Goal: Information Seeking & Learning: Learn about a topic

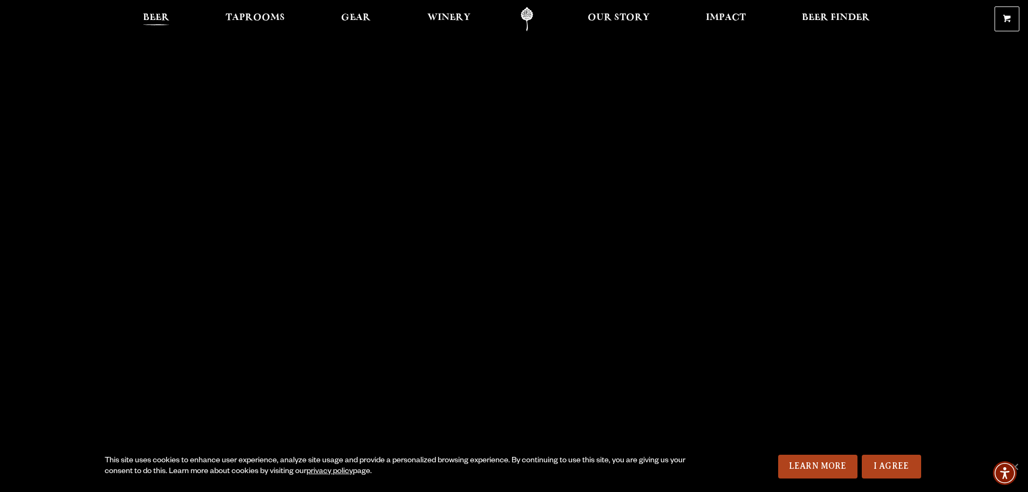
click at [152, 15] on span "Beer" at bounding box center [156, 17] width 26 height 9
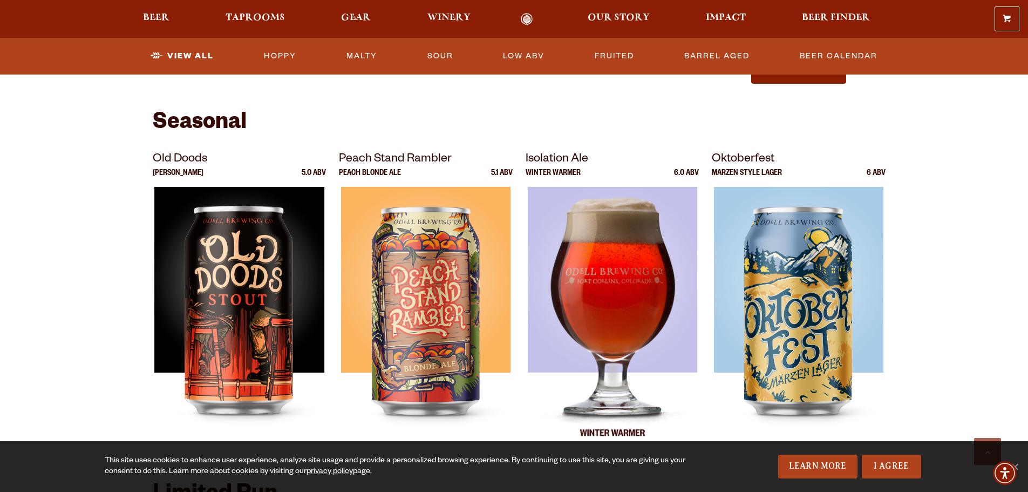
scroll to position [1403, 0]
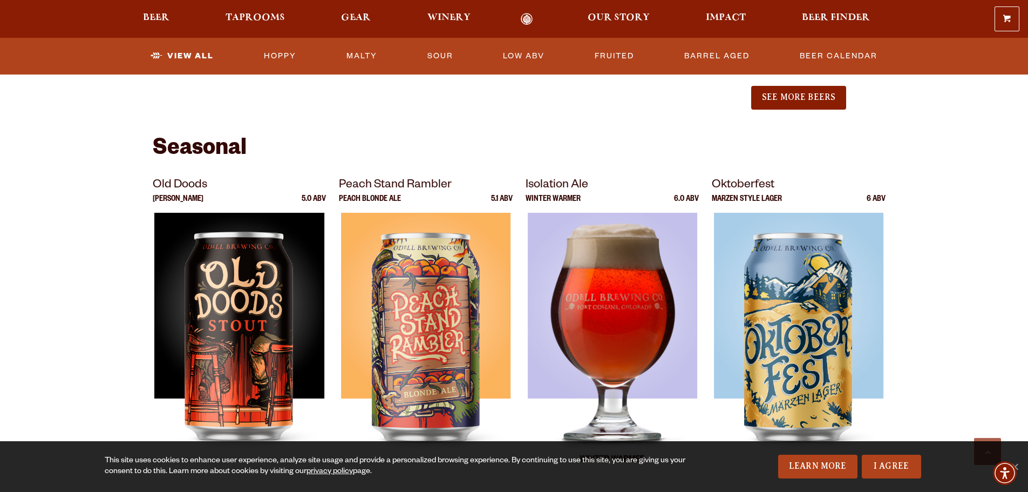
click at [583, 270] on img at bounding box center [612, 348] width 170 height 270
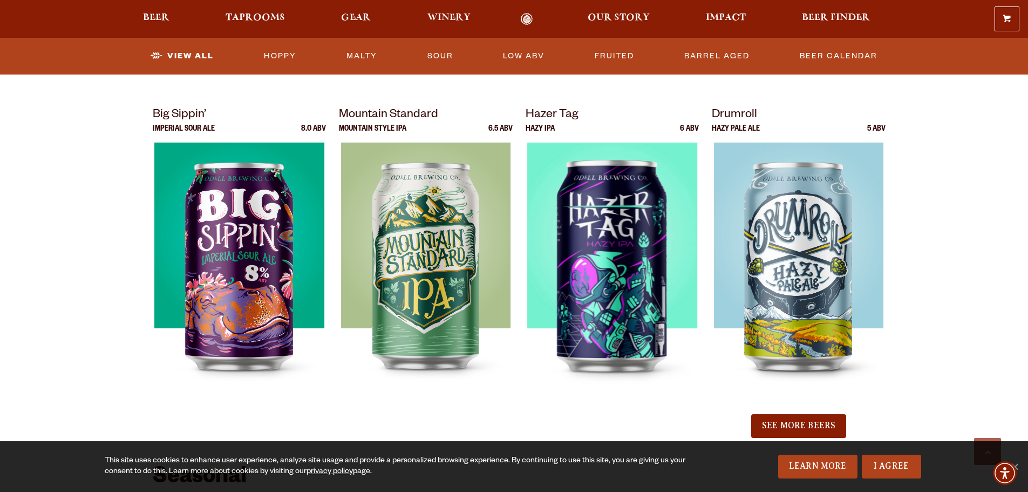
scroll to position [1187, 0]
